Goal: Task Accomplishment & Management: Manage account settings

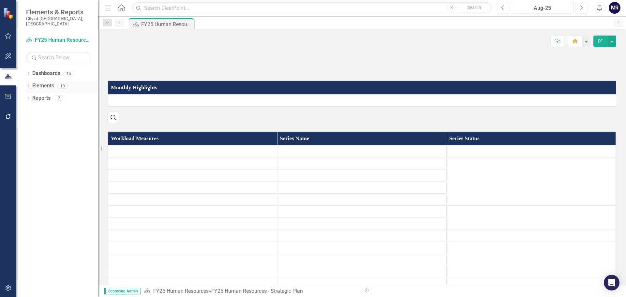
click at [40, 82] on link "Elements" at bounding box center [43, 85] width 22 height 7
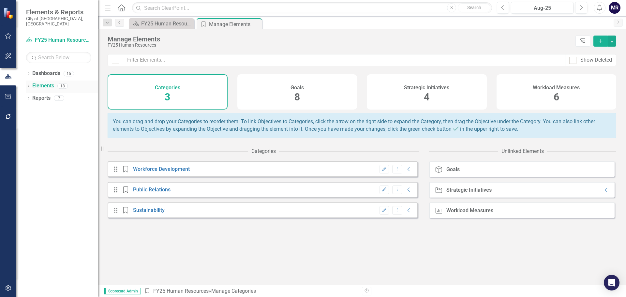
click at [31, 80] on div "Dropdown Elements 18" at bounding box center [62, 86] width 72 height 12
click at [28, 85] on icon "Dropdown" at bounding box center [28, 87] width 5 height 4
click at [58, 119] on link "Workload Measures Workload Measures" at bounding box center [64, 122] width 56 height 7
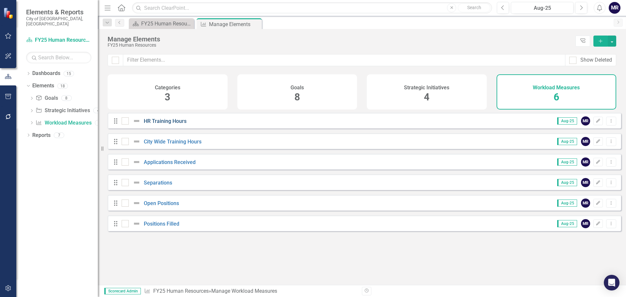
click at [182, 124] on link "HR Training Hours" at bounding box center [165, 121] width 43 height 6
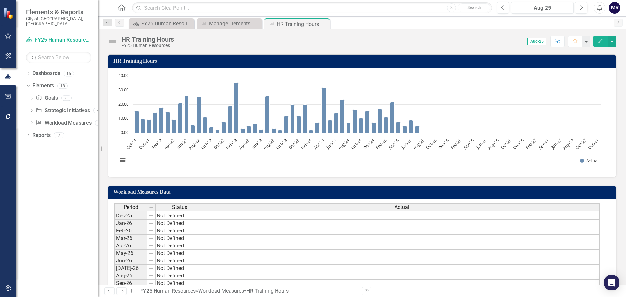
scroll to position [314, 0]
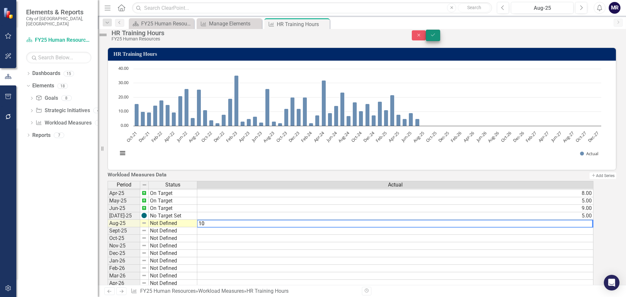
type textarea "10"
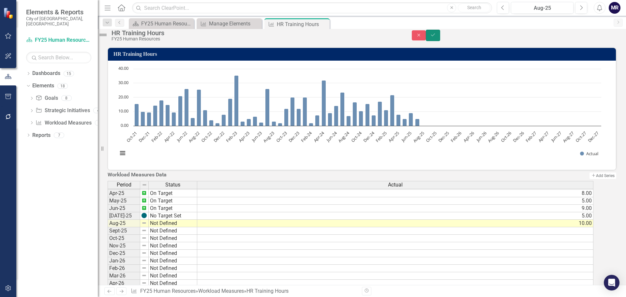
click at [436, 37] on icon "Save" at bounding box center [433, 35] width 6 height 5
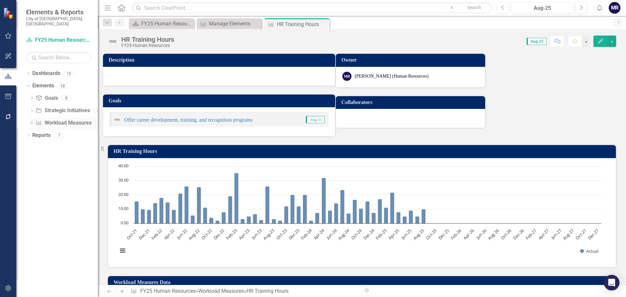
click at [55, 119] on link "Workload Measures Workload Measures" at bounding box center [64, 122] width 56 height 7
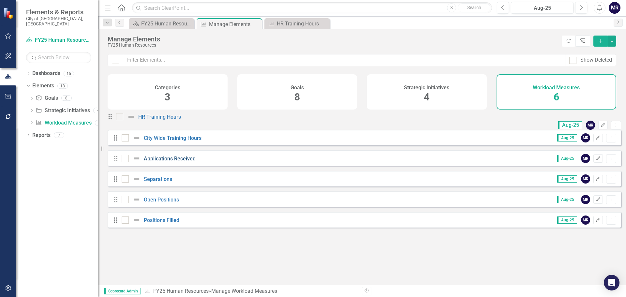
click at [169, 162] on link "Applications Received" at bounding box center [170, 158] width 52 height 6
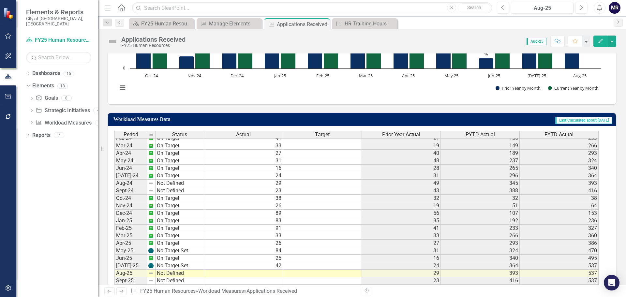
scroll to position [217, 0]
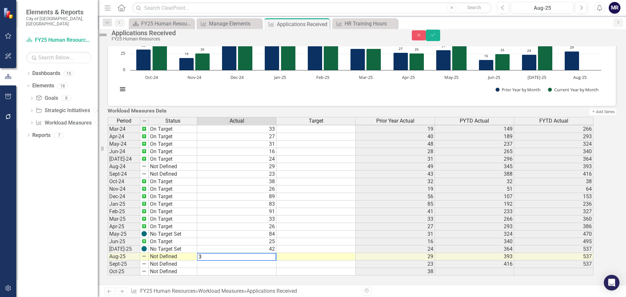
type textarea "37"
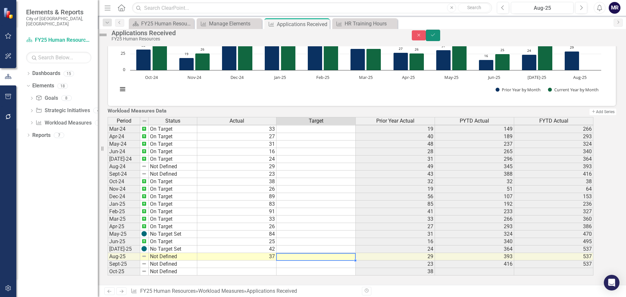
click at [440, 39] on button "Save" at bounding box center [433, 35] width 14 height 11
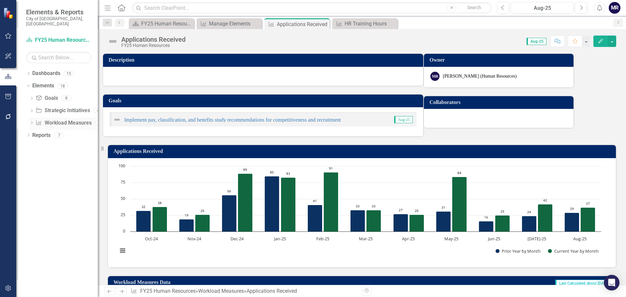
click at [75, 119] on link "Workload Measures Workload Measures" at bounding box center [64, 122] width 56 height 7
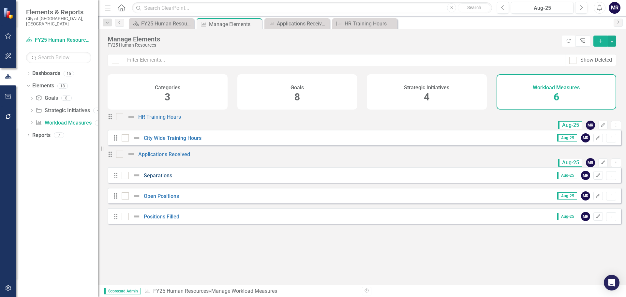
click at [160, 179] on link "Separations" at bounding box center [158, 175] width 28 height 6
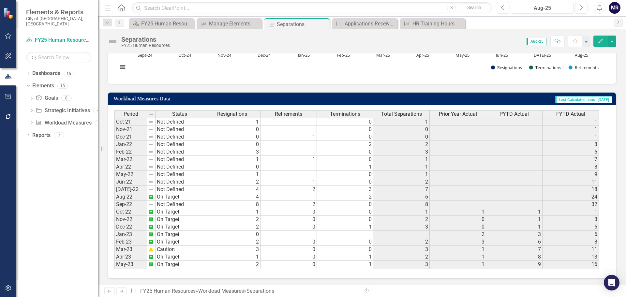
scroll to position [51, 0]
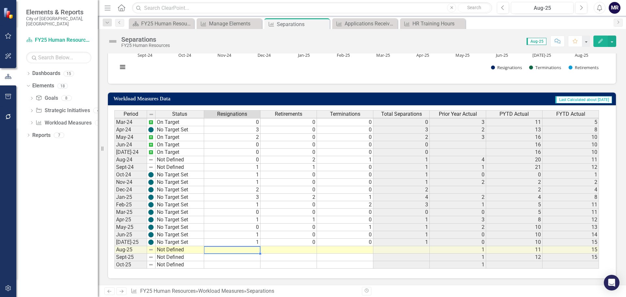
type textarea "2"
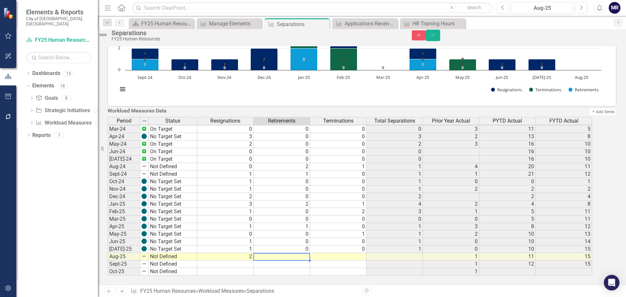
type textarea "0"
click at [435, 36] on icon "submit" at bounding box center [433, 35] width 4 height 3
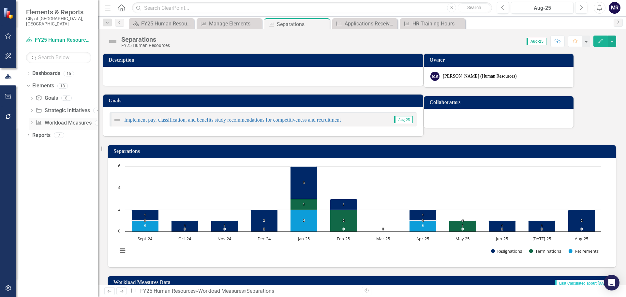
click at [66, 119] on link "Workload Measures Workload Measures" at bounding box center [64, 122] width 56 height 7
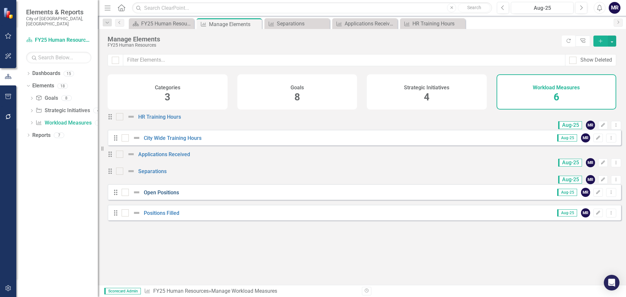
click at [161, 195] on link "Open Positions" at bounding box center [161, 192] width 35 height 6
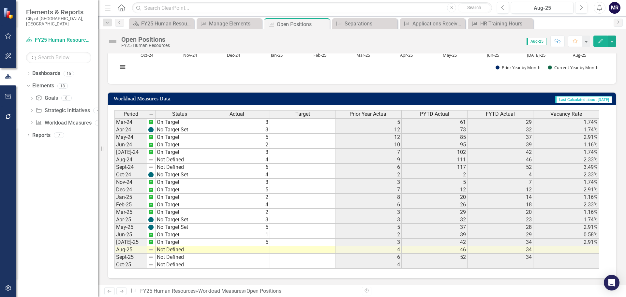
click at [265, 249] on td at bounding box center [237, 249] width 66 height 7
type textarea "4"
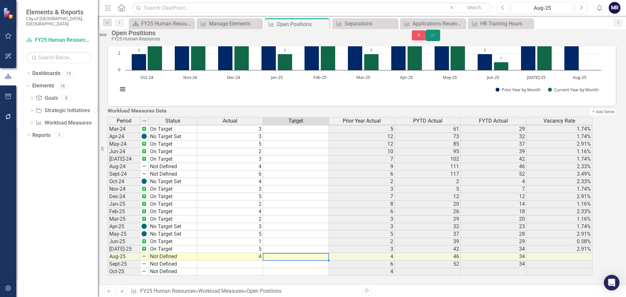
click at [440, 38] on button "Save" at bounding box center [433, 35] width 14 height 11
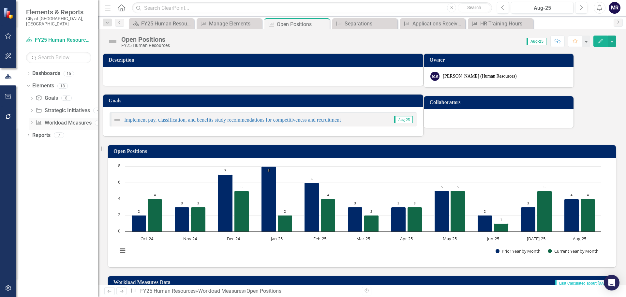
click at [65, 119] on link "Workload Measures Workload Measures" at bounding box center [64, 122] width 56 height 7
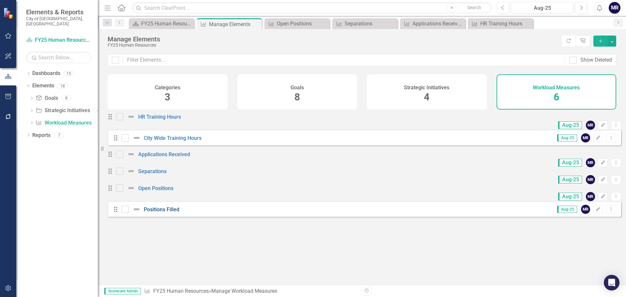
click at [158, 212] on link "Positions Filled" at bounding box center [162, 209] width 36 height 6
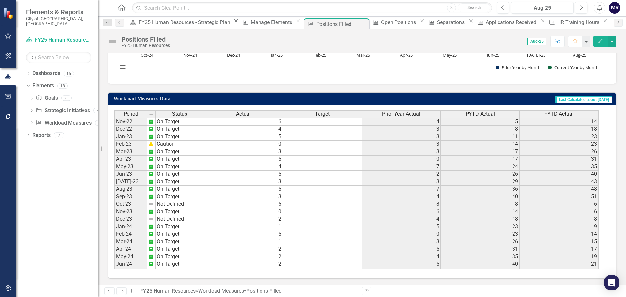
scroll to position [166, 0]
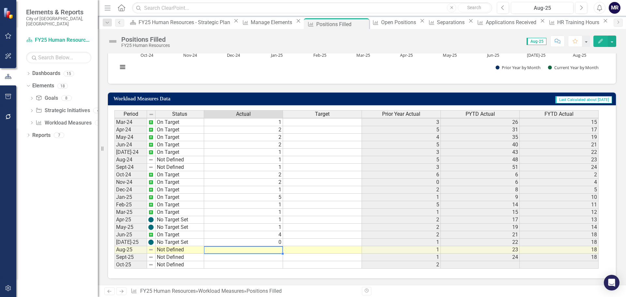
type textarea "0"
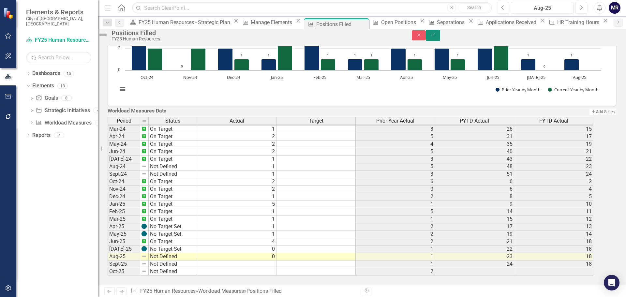
click at [436, 37] on icon "Save" at bounding box center [433, 35] width 6 height 5
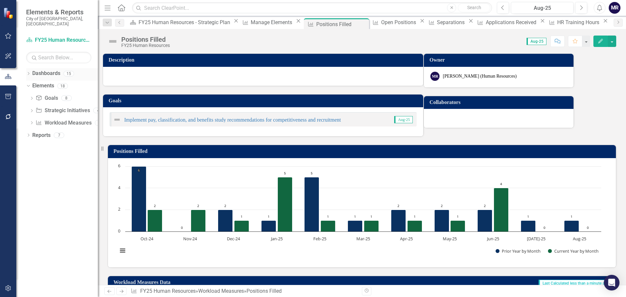
click at [47, 70] on link "Dashboards" at bounding box center [46, 73] width 28 height 7
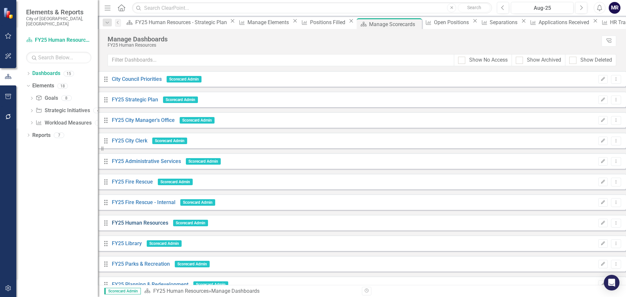
click at [168, 221] on link "FY25 Human Resources" at bounding box center [140, 223] width 56 height 6
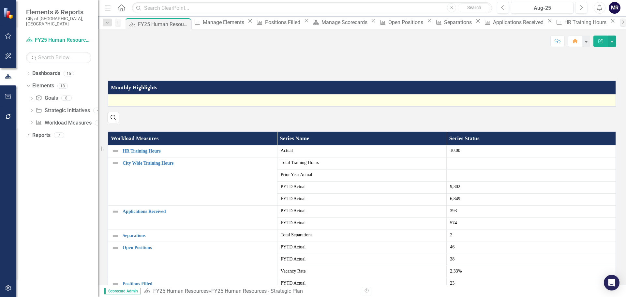
click at [175, 104] on div at bounding box center [361, 100] width 500 height 8
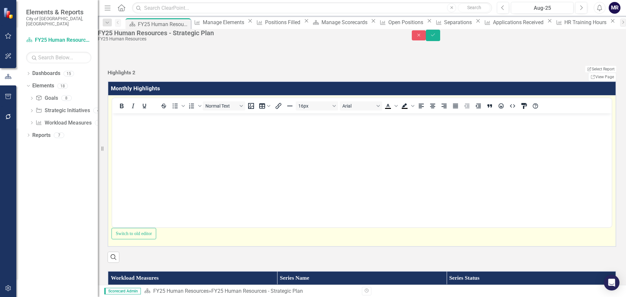
click at [145, 124] on body "Rich Text Area. Press ALT-0 for help." at bounding box center [361, 162] width 499 height 98
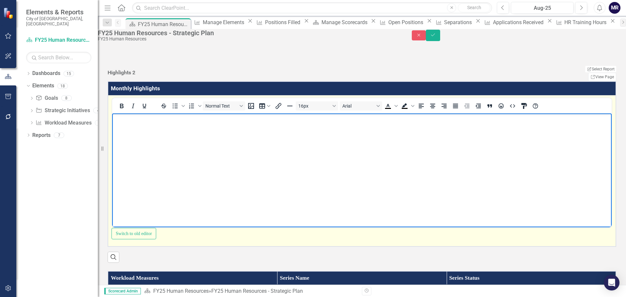
paste body "Rich Text Area. Press ALT-0 for help."
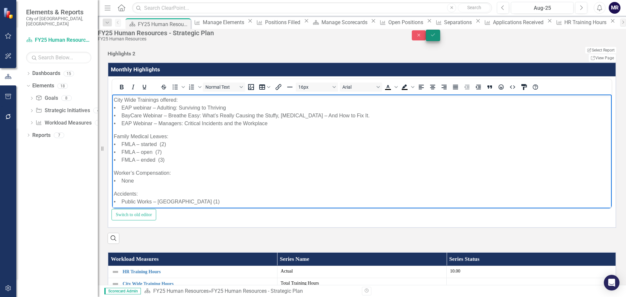
click at [436, 37] on icon "Save" at bounding box center [433, 35] width 6 height 5
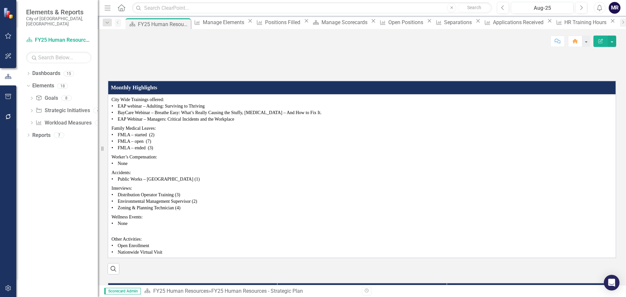
click at [617, 8] on div "MR" at bounding box center [614, 8] width 12 height 12
click at [592, 80] on link "Logout Log Out" at bounding box center [593, 82] width 51 height 12
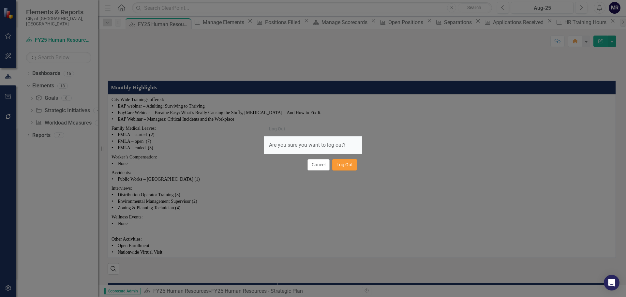
click at [348, 166] on button "Log Out" at bounding box center [344, 164] width 25 height 11
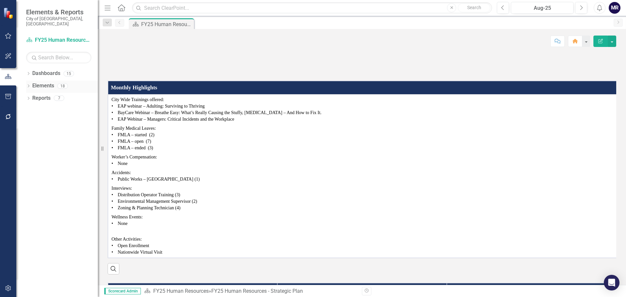
click at [51, 82] on link "Elements" at bounding box center [43, 85] width 22 height 7
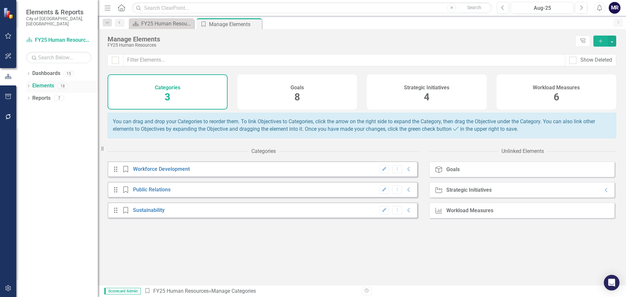
click at [27, 84] on div "Dropdown" at bounding box center [28, 87] width 5 height 6
click at [65, 119] on link "Workload Measures Workload Measures" at bounding box center [64, 122] width 56 height 7
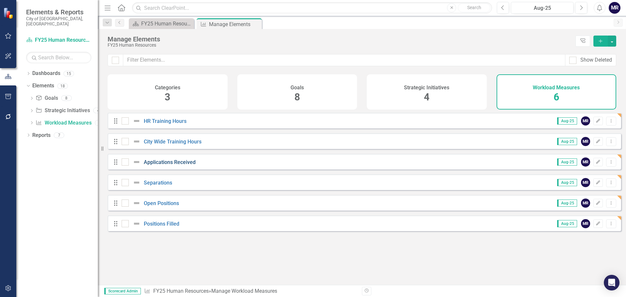
click at [173, 165] on link "Applications Received" at bounding box center [170, 162] width 52 height 6
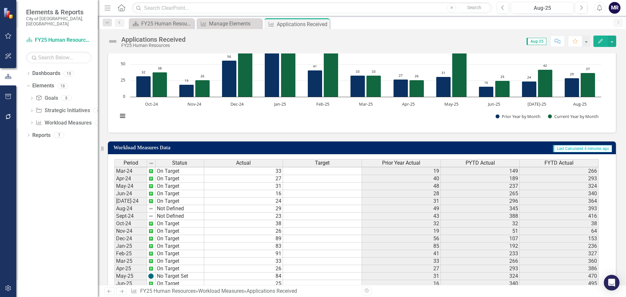
scroll to position [184, 0]
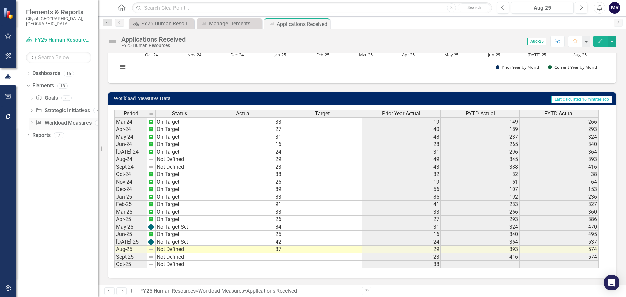
click at [63, 119] on link "Workload Measures Workload Measures" at bounding box center [64, 122] width 56 height 7
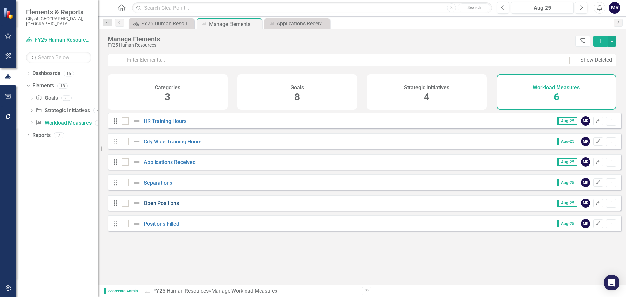
click at [174, 206] on link "Open Positions" at bounding box center [161, 203] width 35 height 6
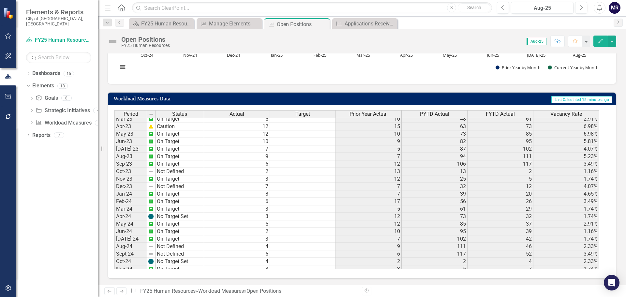
scroll to position [217, 0]
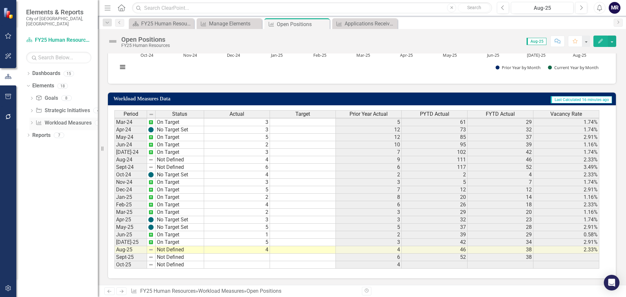
drag, startPoint x: 59, startPoint y: 117, endPoint x: 77, endPoint y: 117, distance: 17.6
click at [59, 119] on link "Workload Measures Workload Measures" at bounding box center [64, 122] width 56 height 7
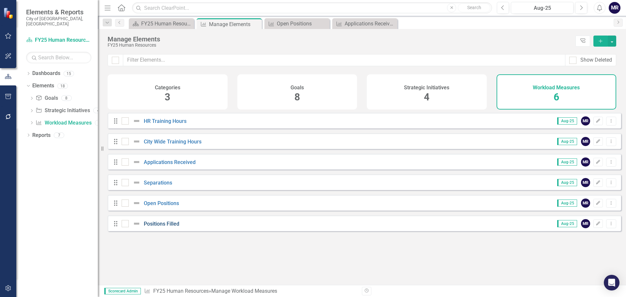
click at [163, 227] on link "Positions Filled" at bounding box center [162, 224] width 36 height 6
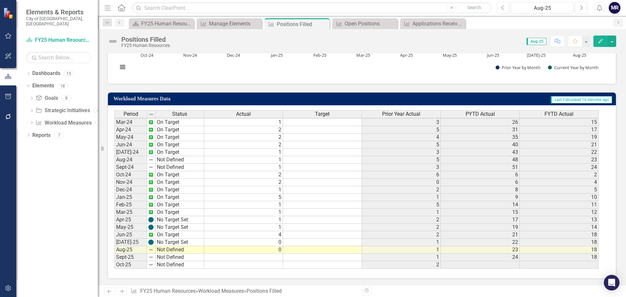
scroll to position [184, 0]
click at [61, 119] on link "Workload Measures Workload Measures" at bounding box center [64, 122] width 56 height 7
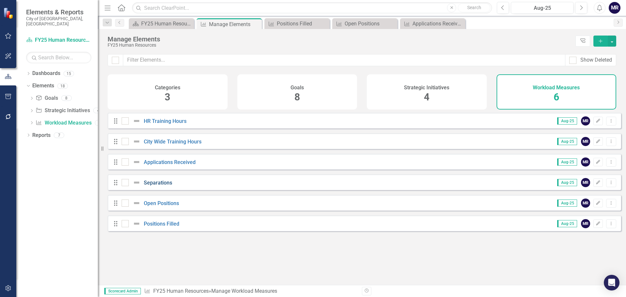
click at [160, 185] on link "Separations" at bounding box center [158, 183] width 28 height 6
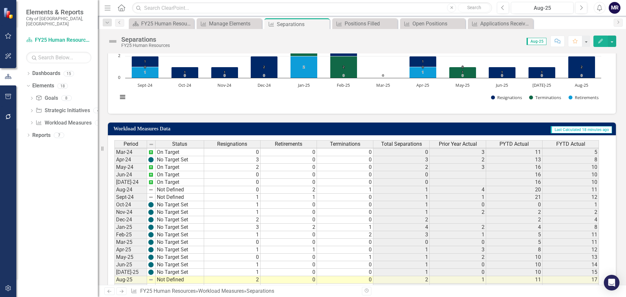
scroll to position [184, 0]
